Goal: Task Accomplishment & Management: Complete application form

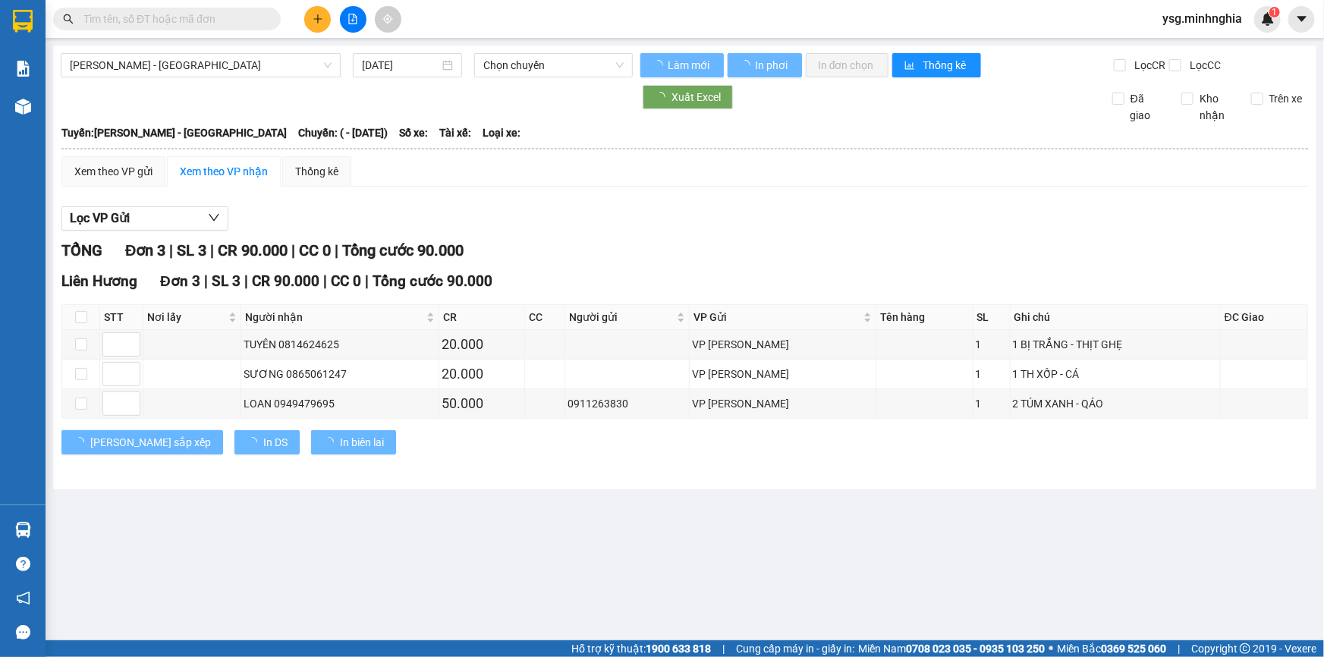
type input "[DATE]"
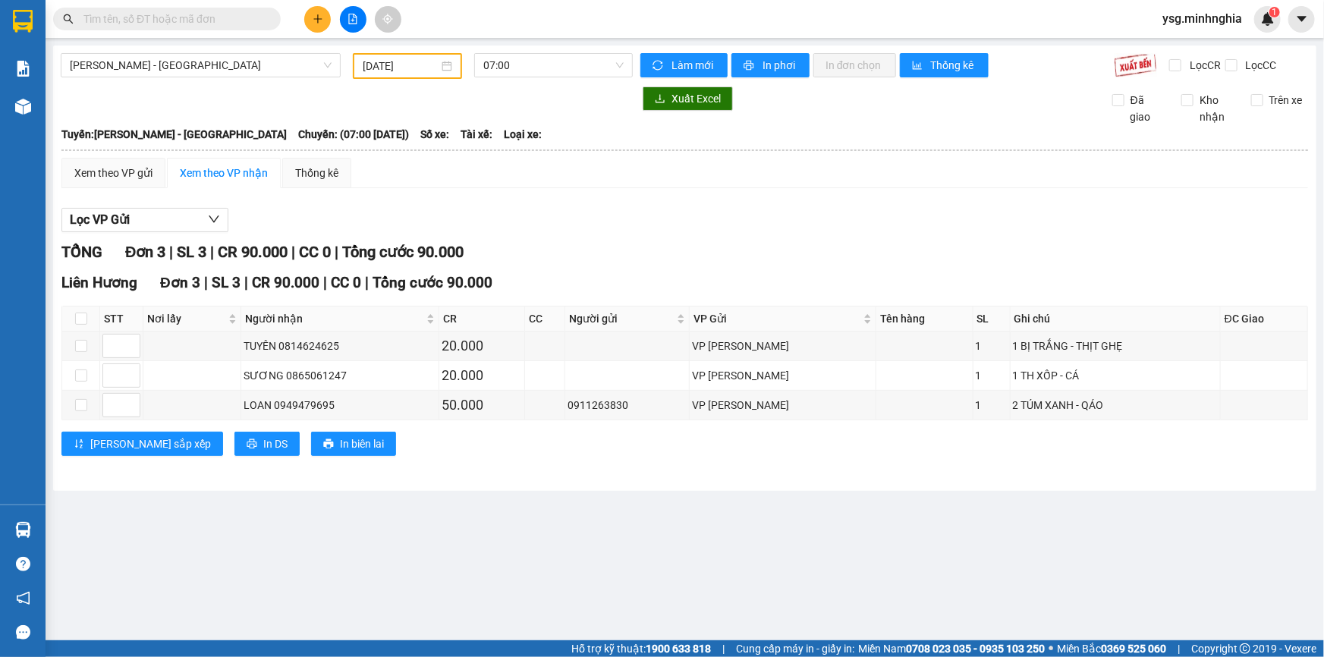
click at [309, 12] on button at bounding box center [317, 19] width 27 height 27
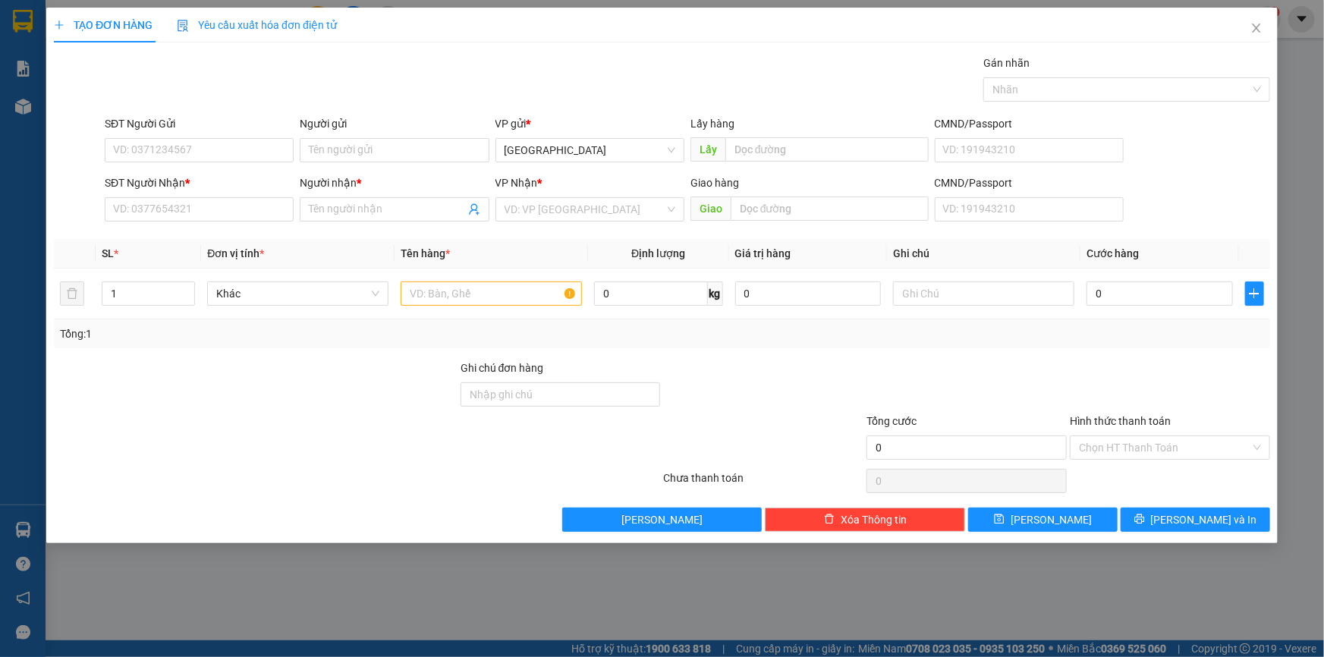
click at [181, 227] on div "SĐT Người Nhận * VD: 0377654321" at bounding box center [199, 201] width 189 height 53
click at [194, 209] on input "SĐT Người Nhận *" at bounding box center [199, 209] width 189 height 24
click at [137, 241] on div "0337735227 - BẢO (CÔNG)" at bounding box center [199, 239] width 171 height 17
type input "0337735227"
type input "BẢO (CÔNG)"
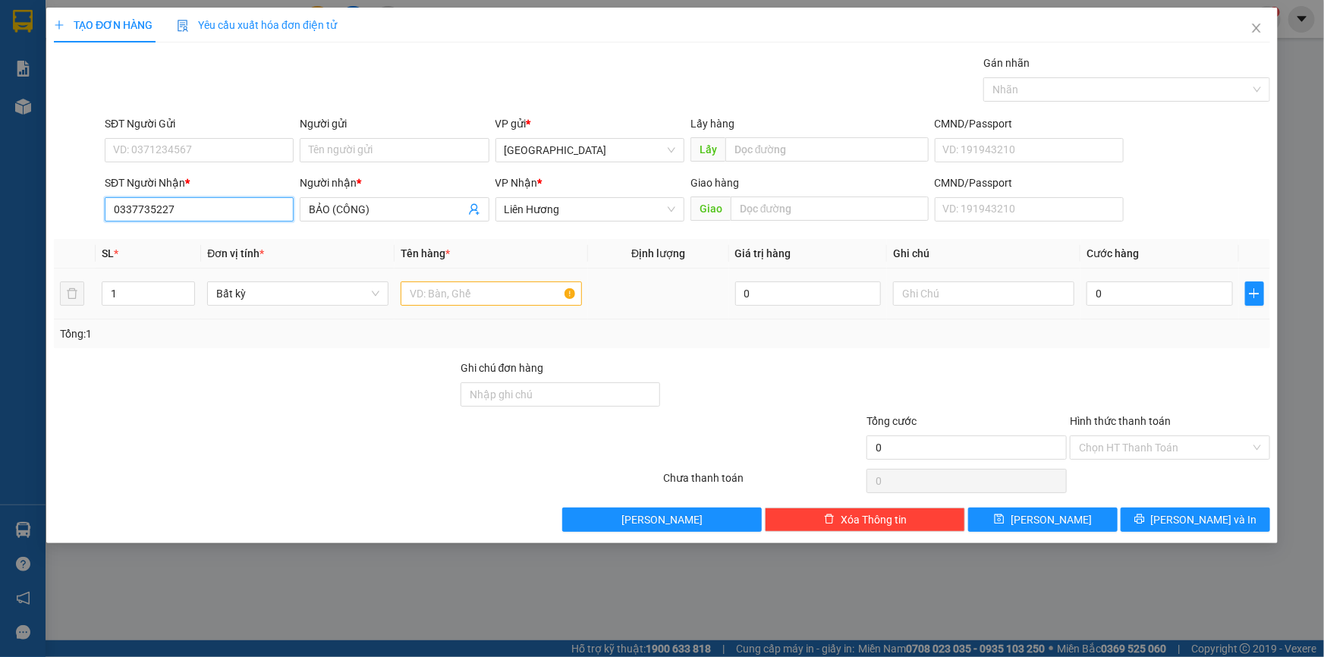
type input "0337735227"
click at [515, 295] on input "text" at bounding box center [491, 294] width 181 height 24
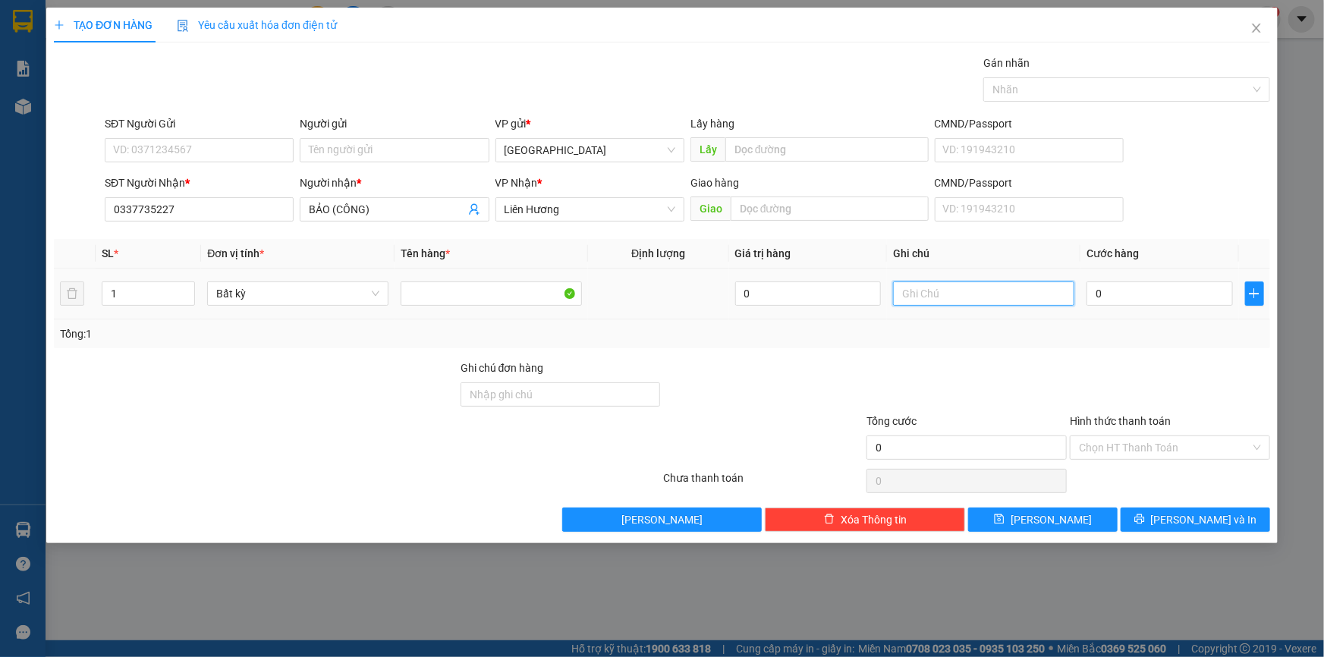
click at [941, 285] on input "text" at bounding box center [983, 294] width 181 height 24
paste input "ÁNH"
type input "1 BAO XANH BÁNH CANH"
click at [1120, 307] on div "0" at bounding box center [1160, 294] width 146 height 30
click at [1123, 298] on input "0" at bounding box center [1160, 294] width 146 height 24
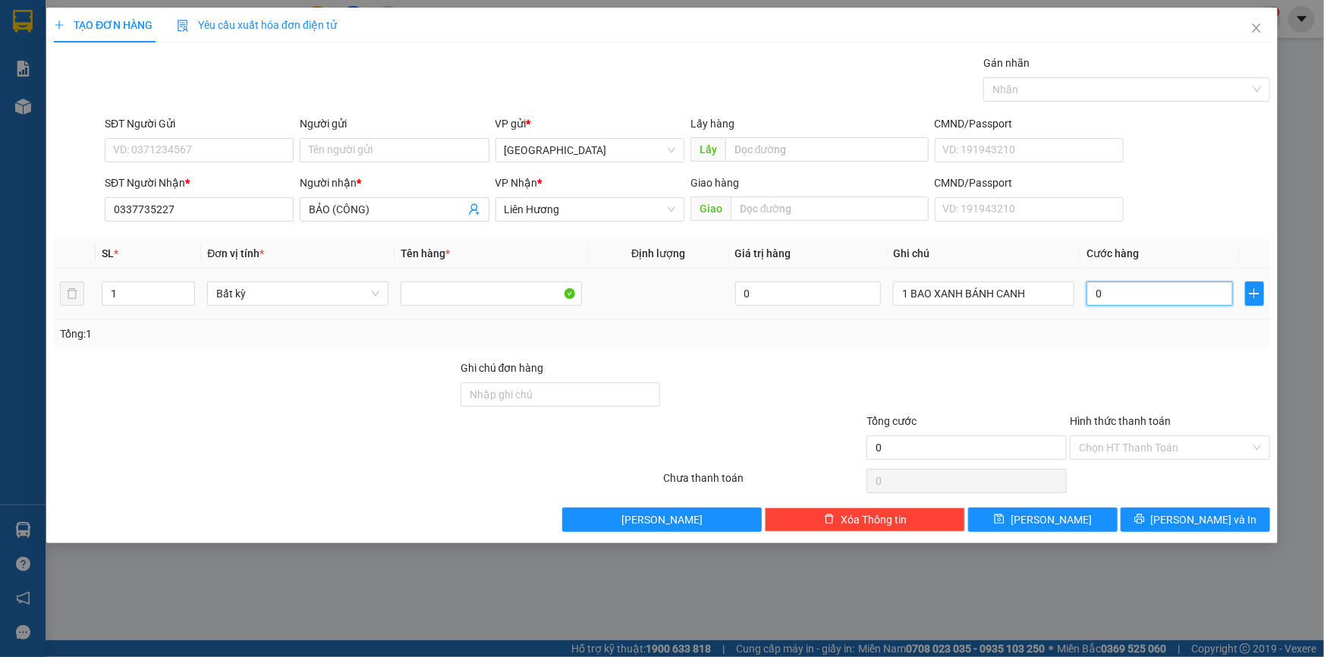
type input "5"
type input "50"
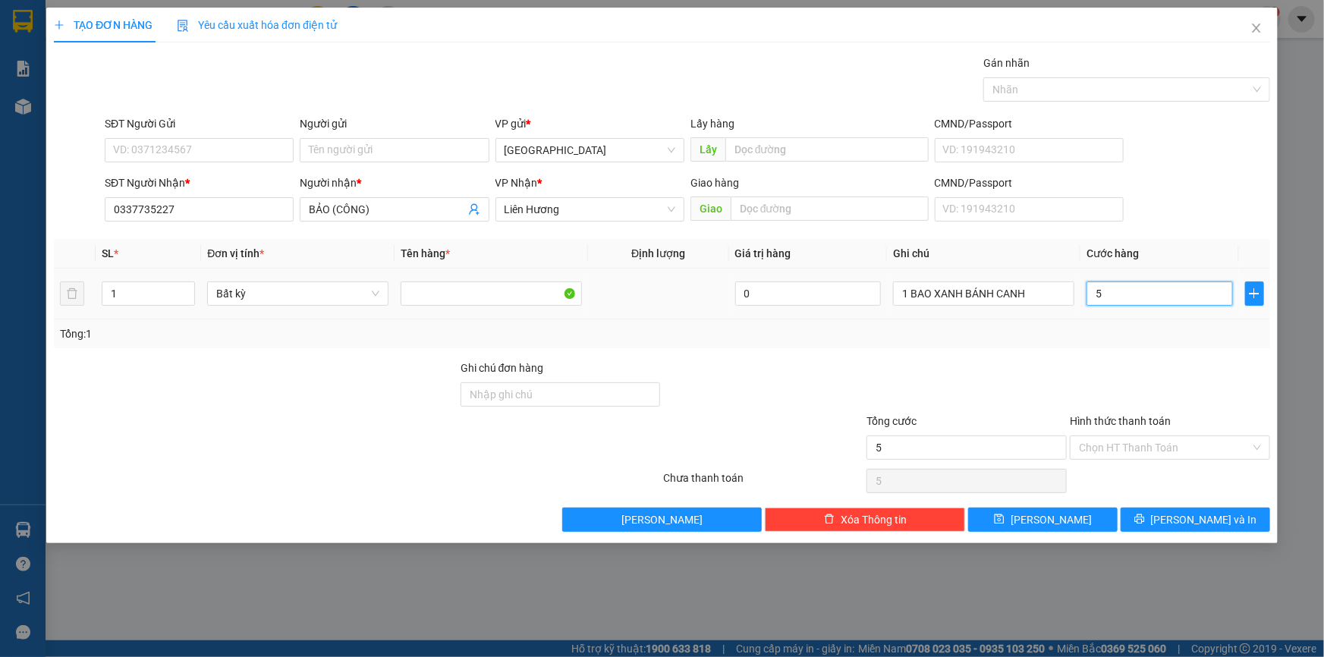
type input "50"
type input "50.000"
click at [1145, 515] on icon "printer" at bounding box center [1140, 520] width 10 height 10
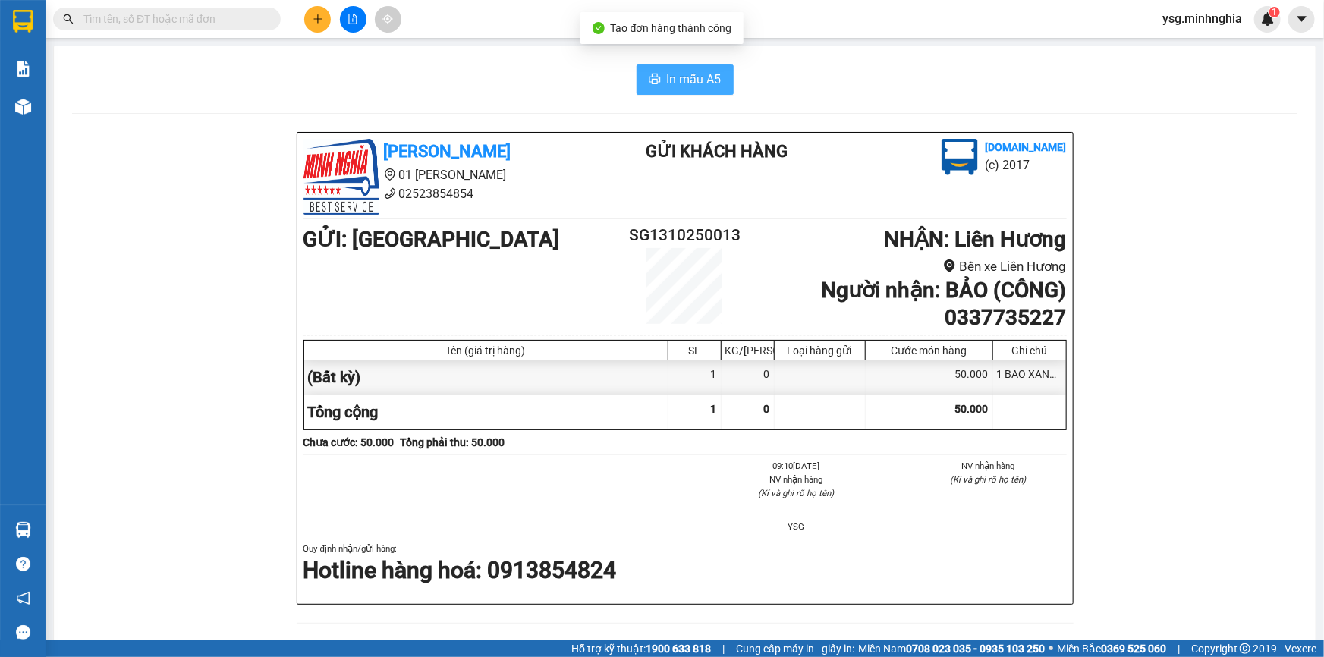
click at [676, 74] on span "In mẫu A5" at bounding box center [694, 79] width 55 height 19
click at [312, 27] on button at bounding box center [317, 19] width 27 height 27
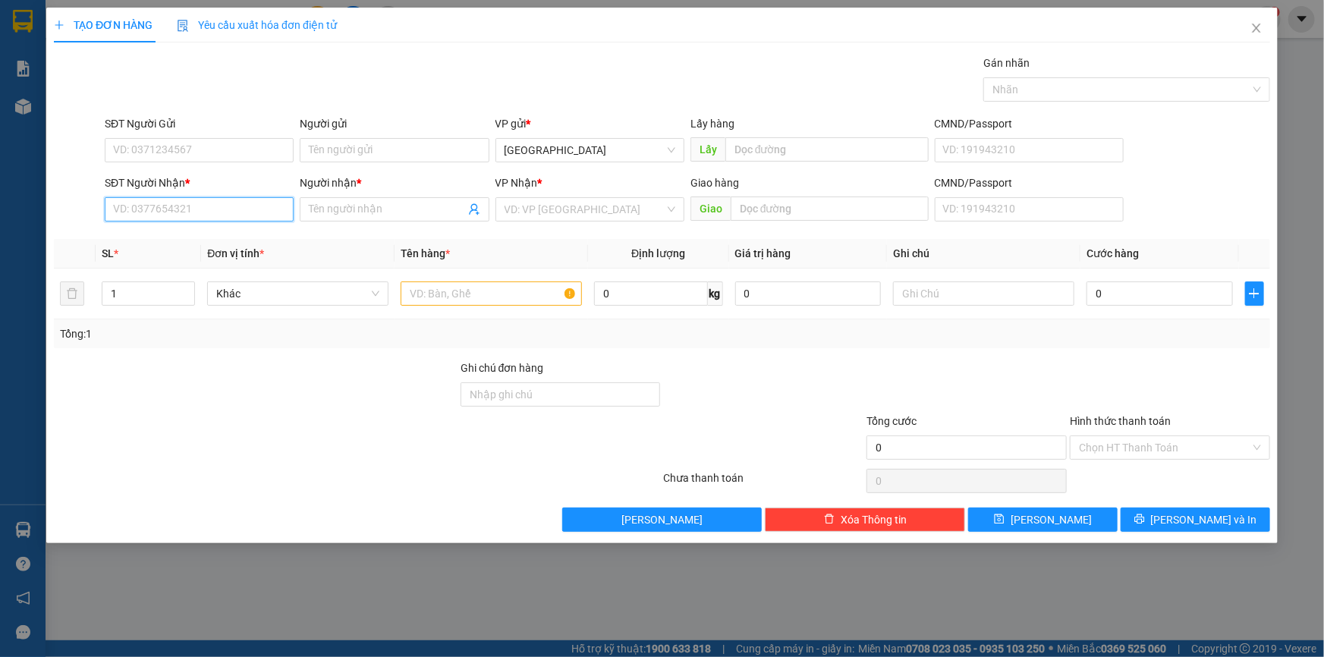
click at [266, 206] on input "SĐT Người Nhận *" at bounding box center [199, 209] width 189 height 24
click at [200, 240] on div "0972116330 - BẢO" at bounding box center [199, 239] width 171 height 17
type input "0972116330"
type input "BẢO"
type input "0972116330"
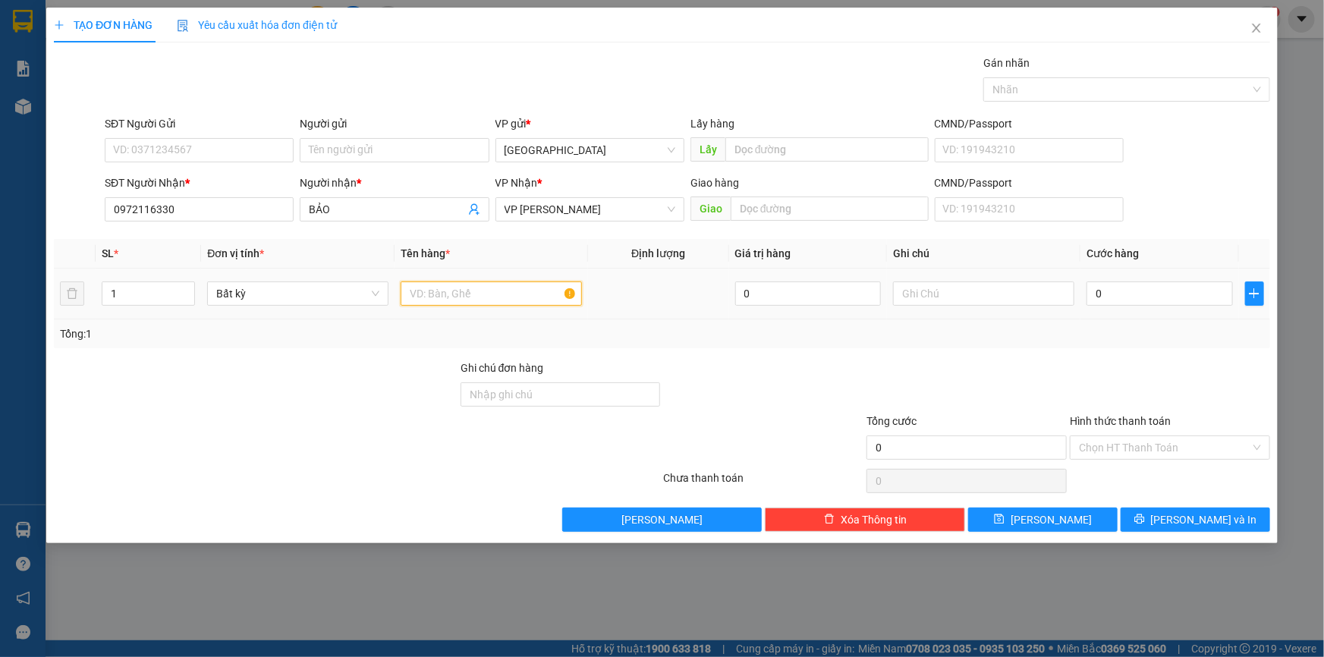
click at [470, 285] on input "text" at bounding box center [491, 294] width 181 height 24
click at [977, 294] on input "text" at bounding box center [983, 294] width 181 height 24
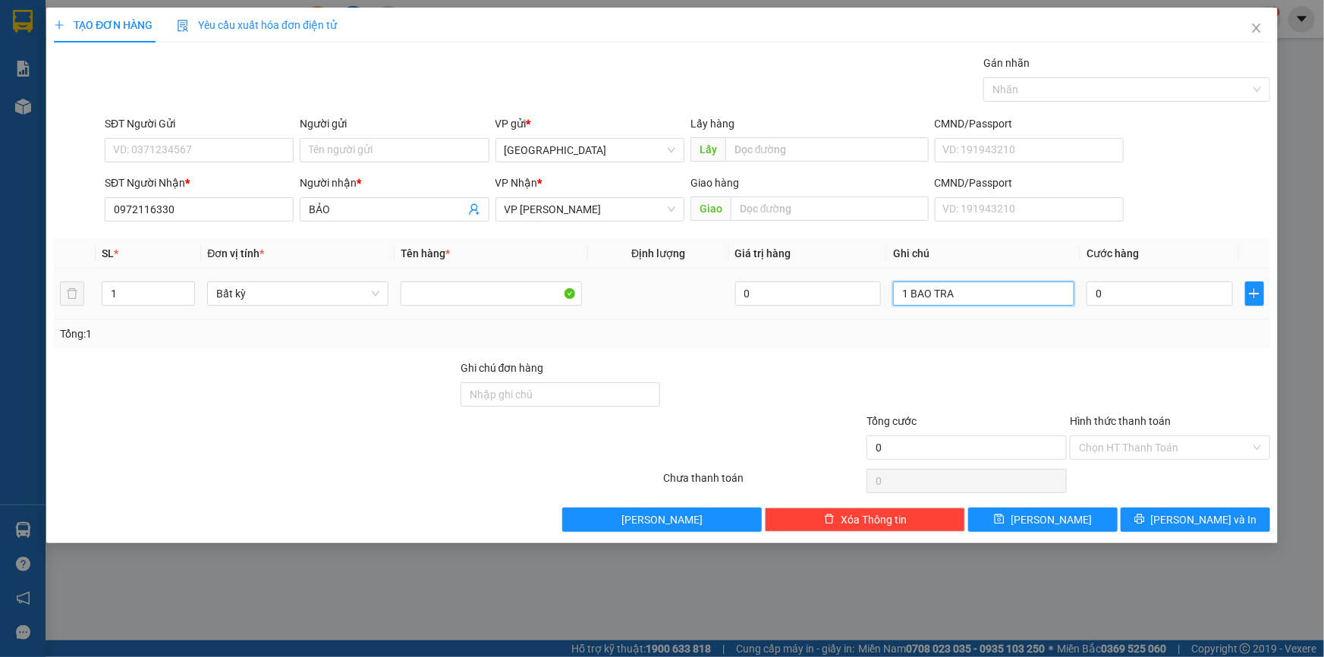
paste input "Ă"
paste input "ẮN"
paste input "ÁNH"
type input "1 BAO TRẮNG BÁNH CANH"
click at [1135, 304] on input "0" at bounding box center [1160, 294] width 146 height 24
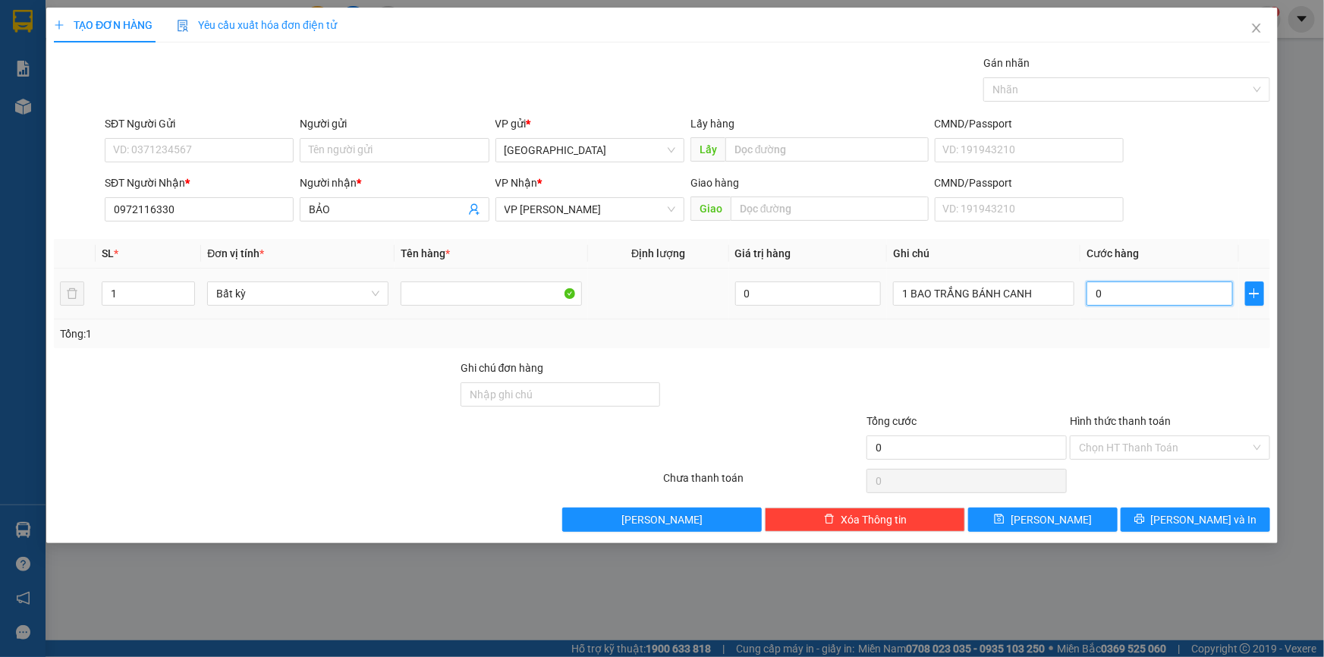
type input "6"
type input "60"
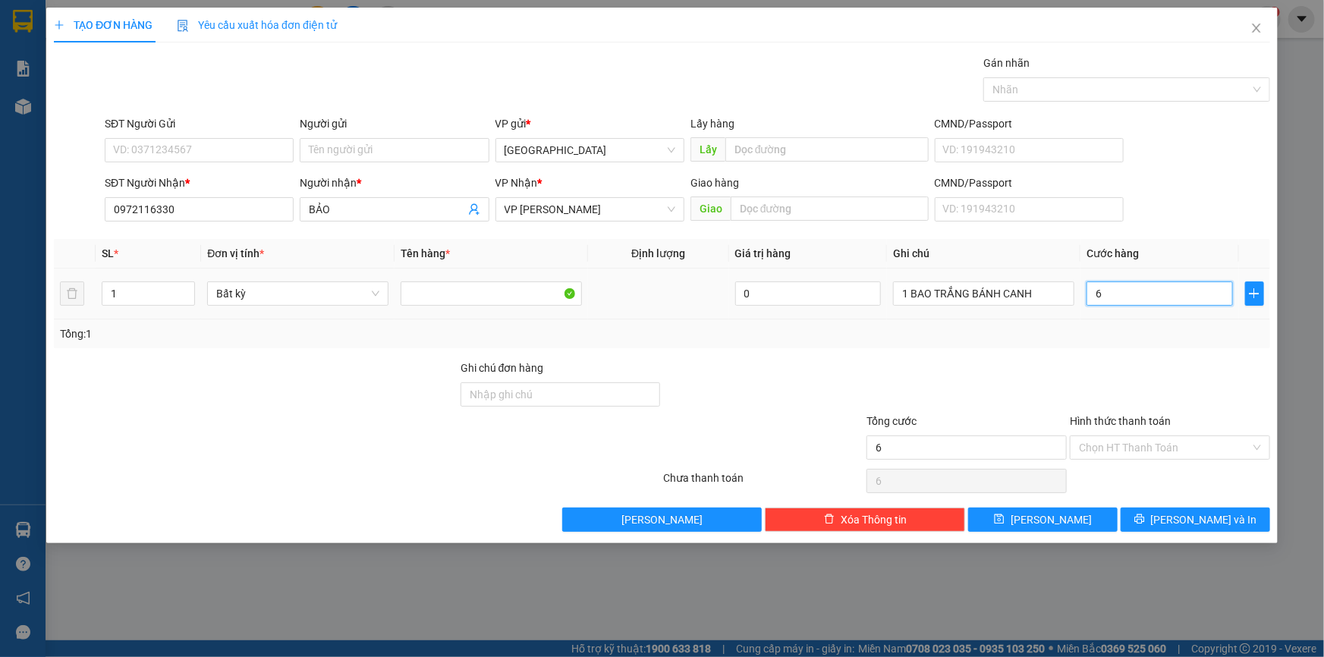
type input "60"
type input "60.000"
click at [1208, 520] on span "[PERSON_NAME] và In" at bounding box center [1204, 520] width 106 height 17
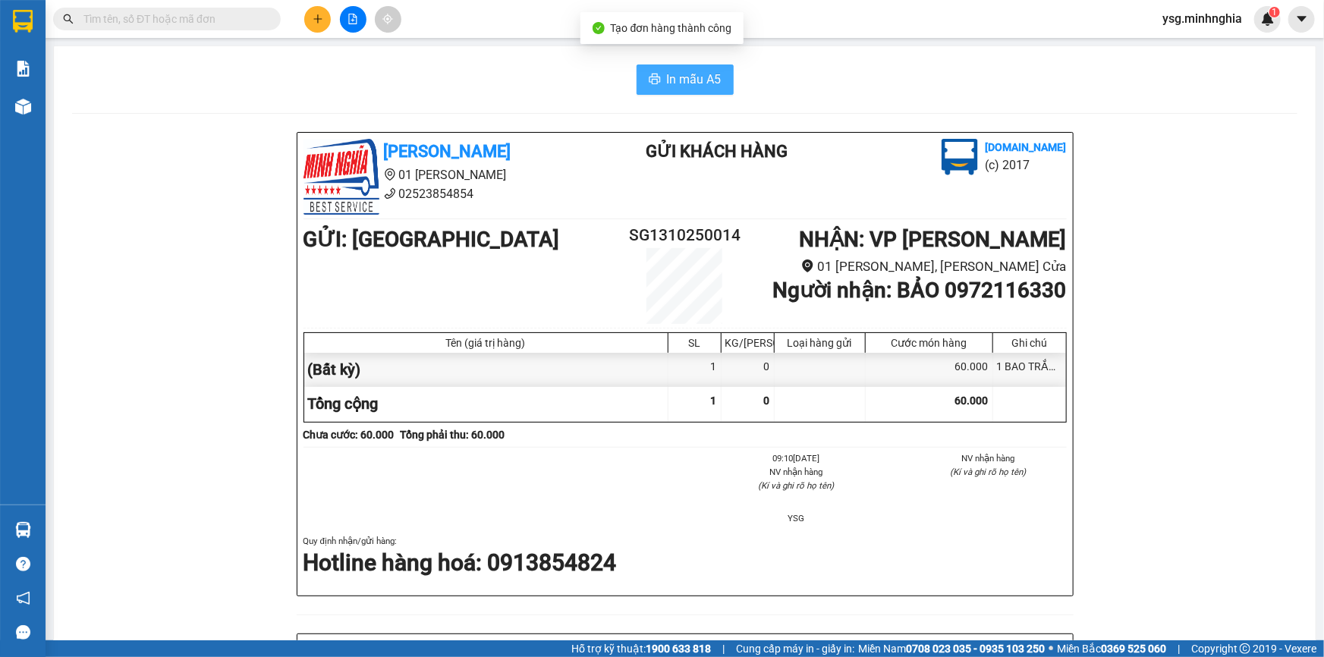
click at [691, 76] on span "In mẫu A5" at bounding box center [694, 79] width 55 height 19
